Goal: Transaction & Acquisition: Purchase product/service

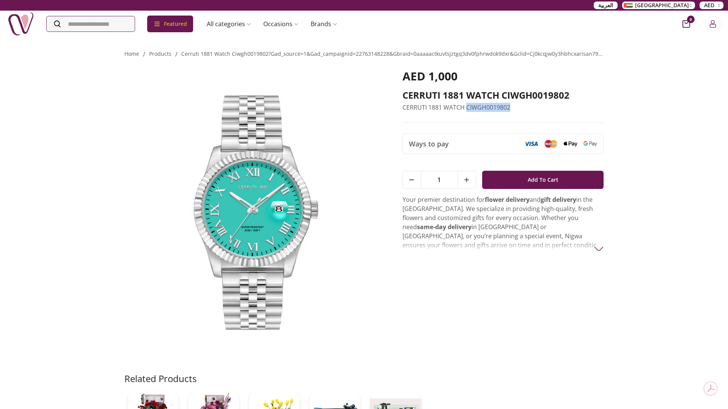
drag, startPoint x: 471, startPoint y: 107, endPoint x: 530, endPoint y: 107, distance: 59.2
click at [530, 107] on p "CERRUTI 1881 WATCH CIWGH0019802" at bounding box center [504, 107] width 202 height 9
copy p "CIWGH0019802"
